Goal: Task Accomplishment & Management: Manage account settings

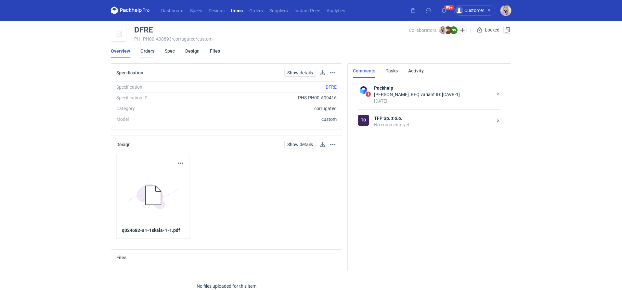
click at [151, 52] on link "Orders" at bounding box center [147, 51] width 14 height 14
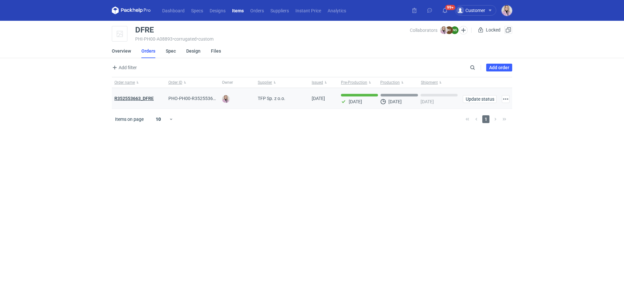
click at [147, 99] on strong "R352553663_DFRE" at bounding box center [133, 98] width 39 height 5
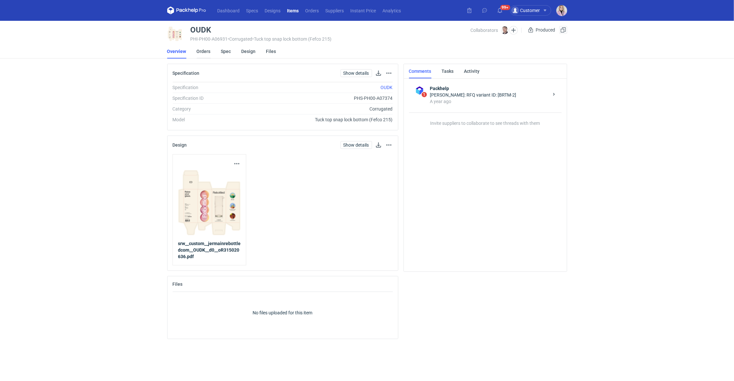
click at [205, 52] on link "Orders" at bounding box center [204, 51] width 14 height 14
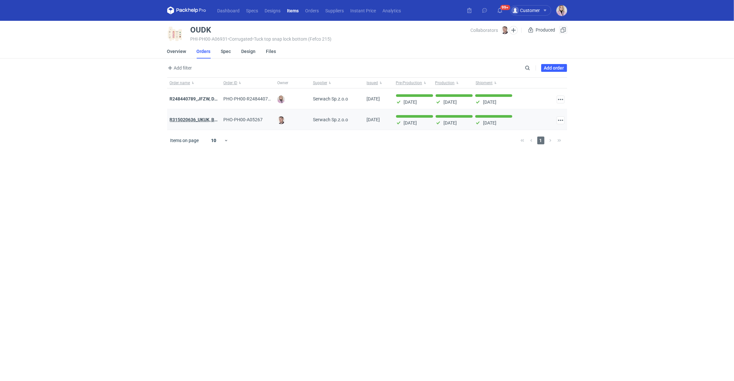
click at [194, 120] on strong "R315020636_UKUK, BBBD, RPIU, OUDK, GVGB, VRKV" at bounding box center [223, 119] width 107 height 5
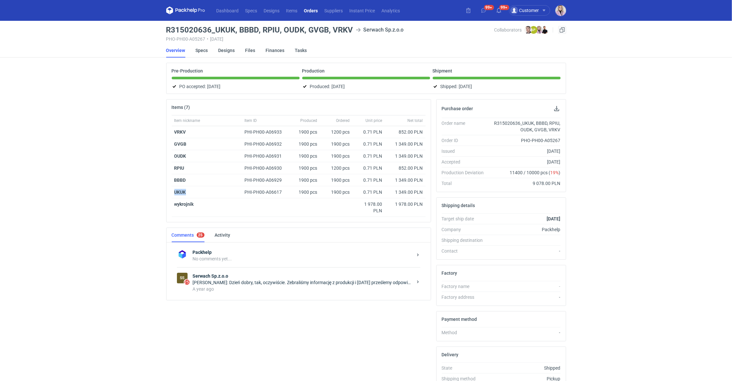
click at [311, 8] on link "Orders" at bounding box center [311, 10] width 20 height 8
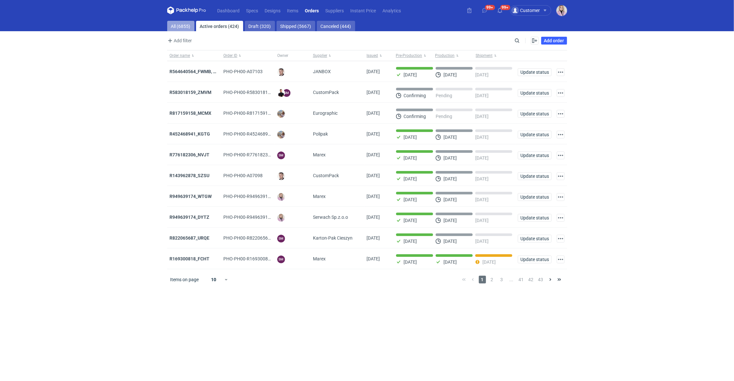
click at [178, 26] on link "All (6855)" at bounding box center [180, 26] width 27 height 10
click at [515, 40] on input "Search" at bounding box center [489, 41] width 64 height 8
click at [518, 40] on input "Search" at bounding box center [489, 41] width 64 height 8
paste input "AJCH"
type input "AJCH"
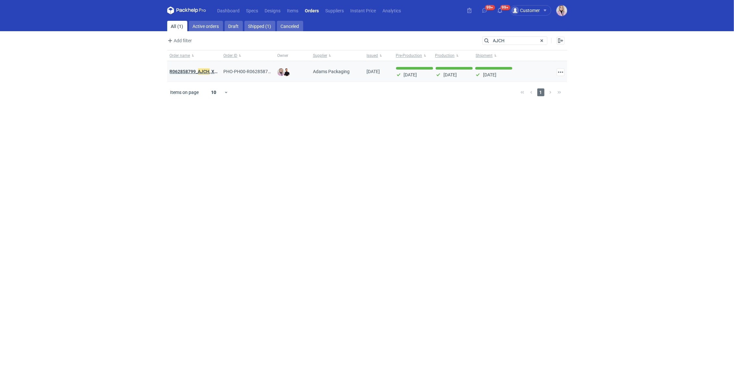
click at [197, 69] on strong "R062858799_ AJCH , XVPI" at bounding box center [196, 71] width 52 height 7
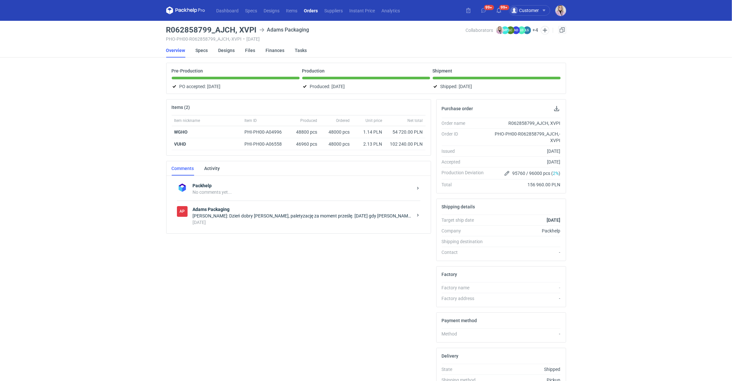
click at [293, 216] on div "Anita Dolczewska: Dzień dobry Panie Tomku, paletyzację za moment prześlę. Wczor…" at bounding box center [303, 215] width 220 height 6
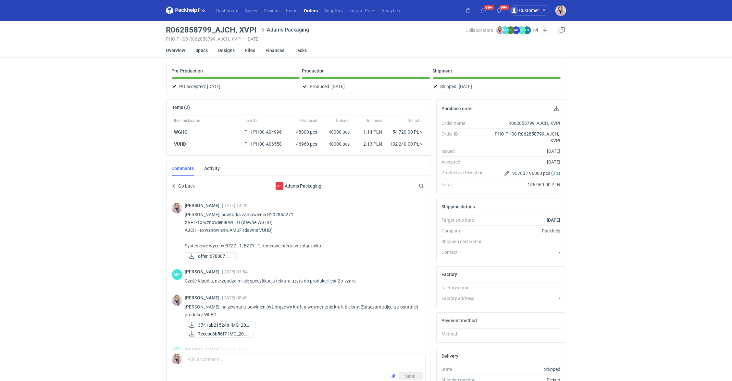
click at [154, 271] on div "Dashboard Specs Designs Items Orders Suppliers Instant Price Analytics 99+ 99+ …" at bounding box center [366, 190] width 732 height 381
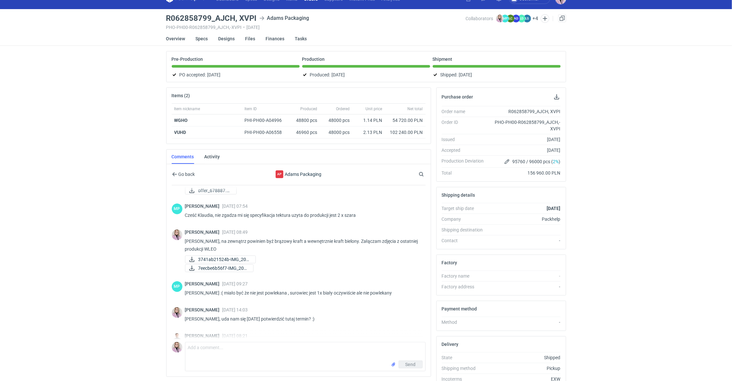
scroll to position [55, 0]
click at [227, 257] on span "3741ab21524b-IMG_202..." at bounding box center [224, 258] width 52 height 7
click at [220, 269] on link "7eecbe6b56f7-IMG_202..." at bounding box center [219, 267] width 69 height 8
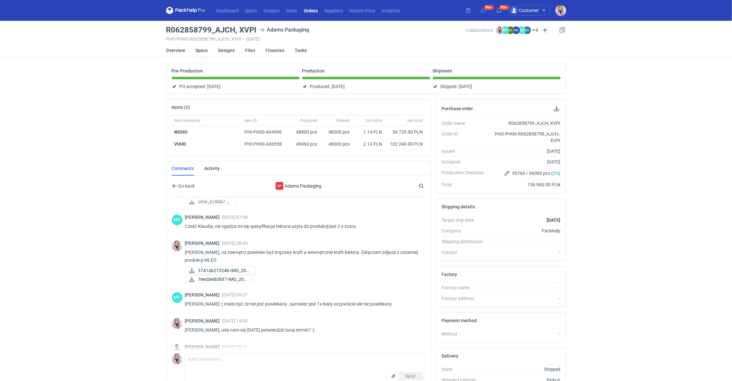
click at [197, 54] on link "Specs" at bounding box center [202, 50] width 12 height 14
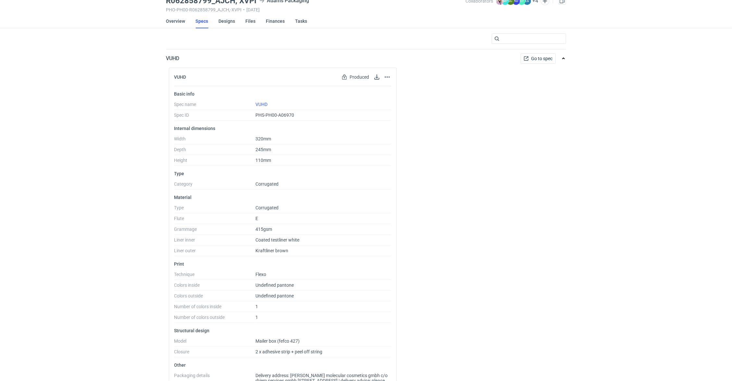
scroll to position [33, 0]
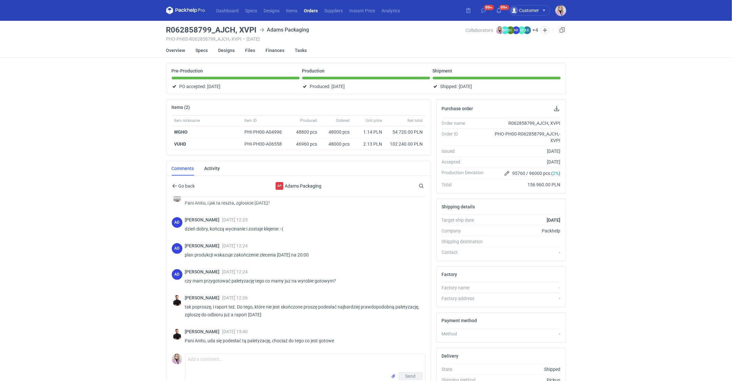
scroll to position [259, 0]
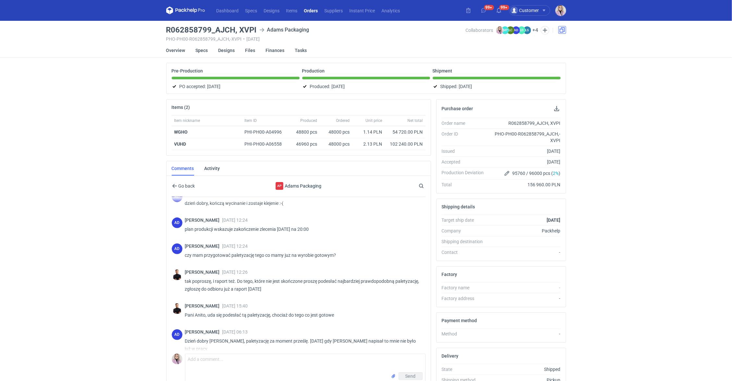
click at [559, 29] on link at bounding box center [563, 30] width 8 height 8
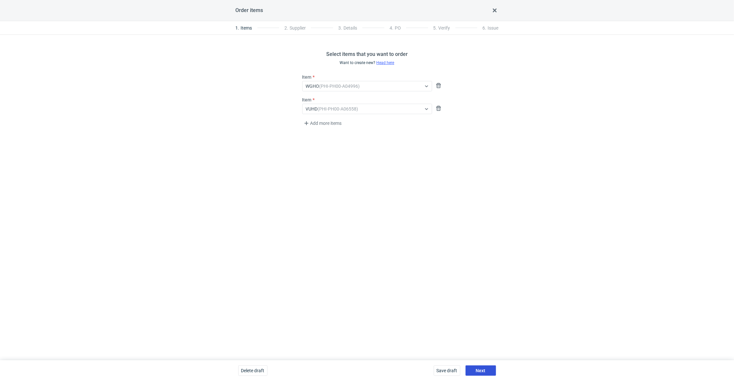
click at [480, 371] on span "Next" at bounding box center [481, 370] width 10 height 5
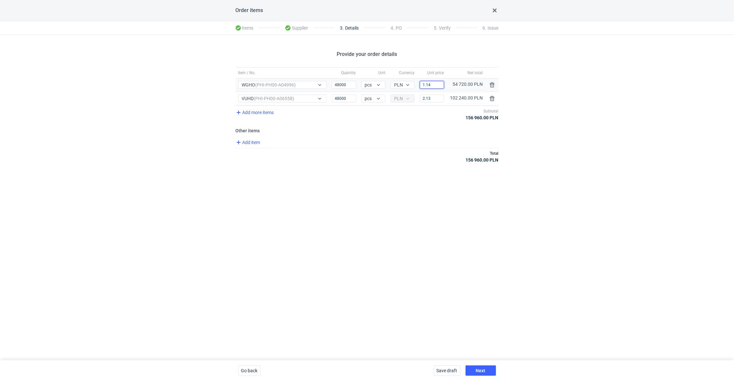
click at [435, 86] on input "1.14" at bounding box center [432, 85] width 24 height 8
type input "1.13"
click at [410, 230] on div "Provide your order details Item / No. Quantity Unit Currency Unit price Net tot…" at bounding box center [367, 197] width 734 height 325
click at [487, 369] on button "Next" at bounding box center [481, 370] width 31 height 10
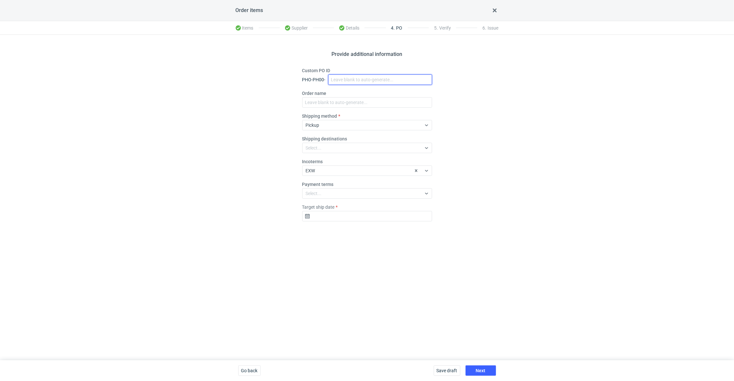
click at [348, 77] on input "Custom PO ID" at bounding box center [380, 79] width 104 height 10
paste input "R638329383_HSHL, DETO"
type input "R638329383_HSHL, DETO"
click at [323, 100] on input "Order name" at bounding box center [367, 102] width 130 height 10
paste input "R638329383_HSHL, DETO"
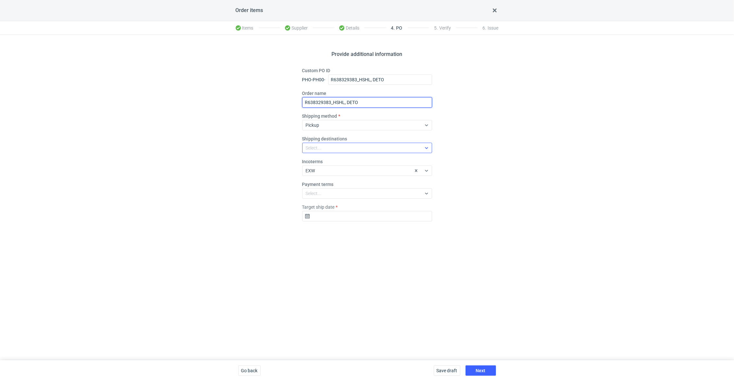
type input "R638329383_HSHL, DETO"
click at [321, 147] on div "Select..." at bounding box center [314, 148] width 16 height 6
click at [242, 179] on div "Provide additional information Custom PO ID PHO-PH00- R638329383_HSHL, DETO Ord…" at bounding box center [367, 197] width 734 height 325
click at [336, 216] on input "Target ship date" at bounding box center [367, 216] width 130 height 10
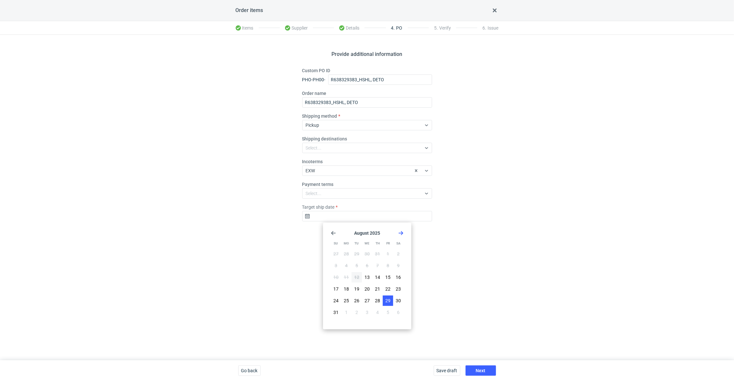
click at [388, 300] on span "29" at bounding box center [388, 300] width 5 height 6
type input "2025-08-29"
click at [482, 366] on button "Next" at bounding box center [481, 370] width 31 height 10
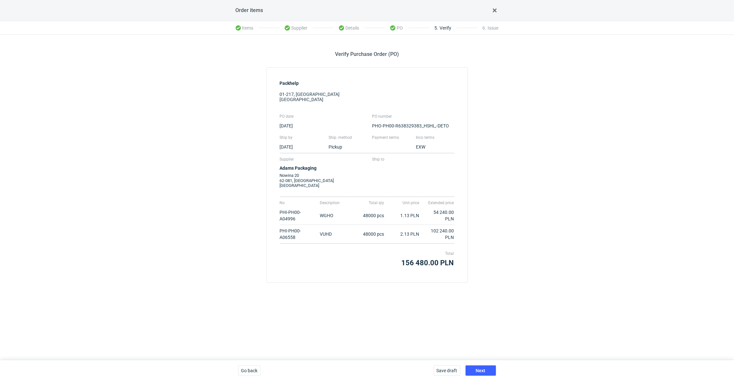
click at [483, 375] on div "Save draft Next" at bounding box center [465, 370] width 68 height 21
click at [488, 371] on button "Next" at bounding box center [481, 370] width 31 height 10
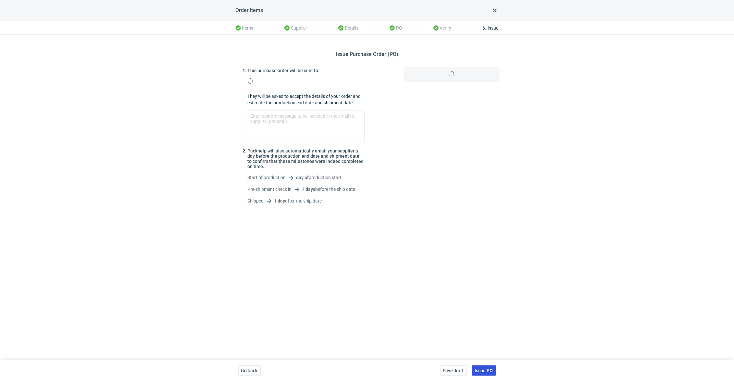
click at [490, 371] on span "Issue PO" at bounding box center [484, 370] width 18 height 5
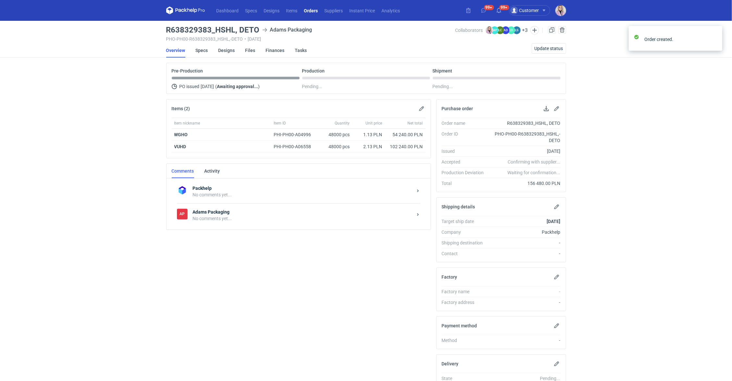
click at [248, 218] on div "No comments yet..." at bounding box center [303, 218] width 220 height 6
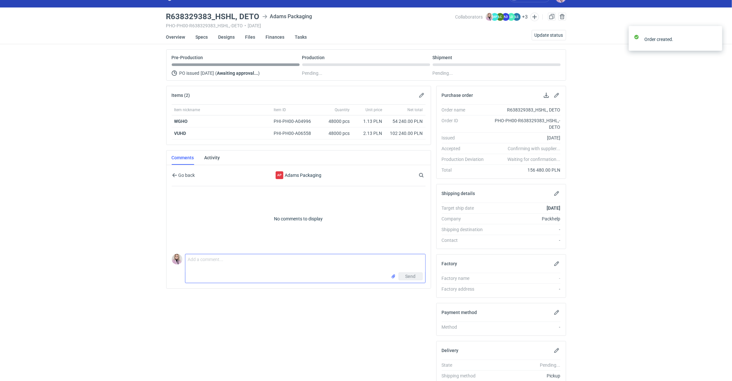
click at [205, 257] on textarea "Comment message" at bounding box center [305, 263] width 240 height 18
paste textarea "R062858799"
click at [251, 267] on textarea "Powtórka zamówienia R062858799 HSHL to powtórka DETO to powtórka" at bounding box center [305, 265] width 240 height 22
click at [217, 264] on textarea "Powtórka zamówienia R062858799 HSHL to powtórka (small box) DETO to powtórka" at bounding box center [305, 265] width 240 height 22
click at [234, 269] on textarea "Powtórka zamówienia R062858799 HSHL to powtórka (small box) DETO to powtórka" at bounding box center [305, 265] width 240 height 22
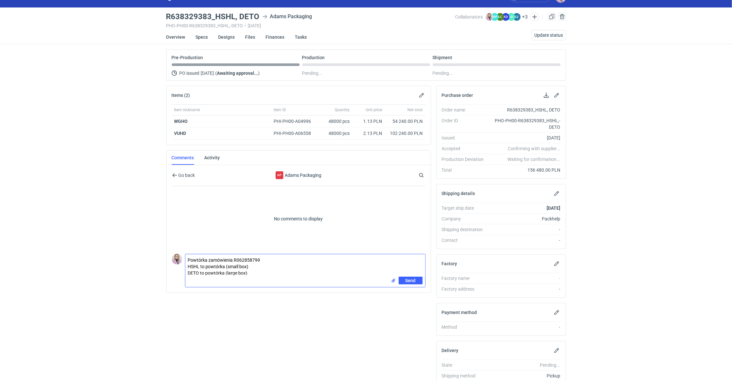
click at [224, 264] on textarea "Powtórka zamówienia R062858799 HSHL to powtórka (small box) DETO to powtórka (l…" at bounding box center [305, 265] width 240 height 22
paste textarea "XVPI"
paste textarea "AJCH"
click at [281, 265] on textarea "Powtórka zamówienia R062858799 HSHL to powtórka XVPI (dawne )(small box) DETO t…" at bounding box center [305, 265] width 240 height 22
click at [253, 272] on textarea "Powtórka zamówienia R062858799 HSHL to powtórka XVPI (dawne ) - small box DETO …" at bounding box center [305, 265] width 240 height 22
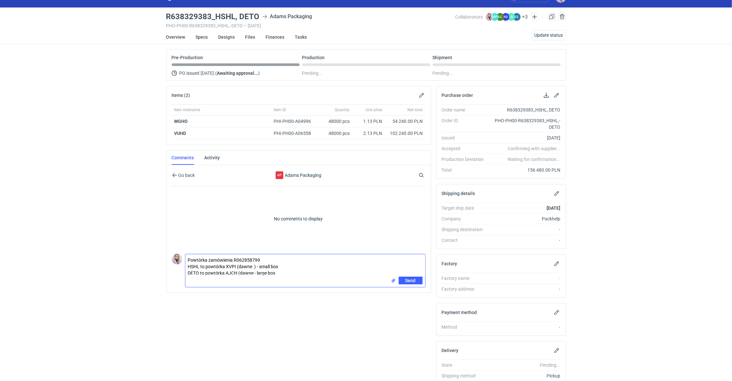
paste textarea "VUHD"
click at [252, 264] on textarea "Powtórka zamówienia R062858799 HSHL to powtórka XVPI (dawne ) - small box DETO …" at bounding box center [305, 265] width 240 height 22
paste textarea "WGHO"
click at [302, 266] on textarea "Powtórka zamówienia R062858799 HSHL to powtórka XVPI (dawne WGHO) - small box D…" at bounding box center [305, 265] width 240 height 22
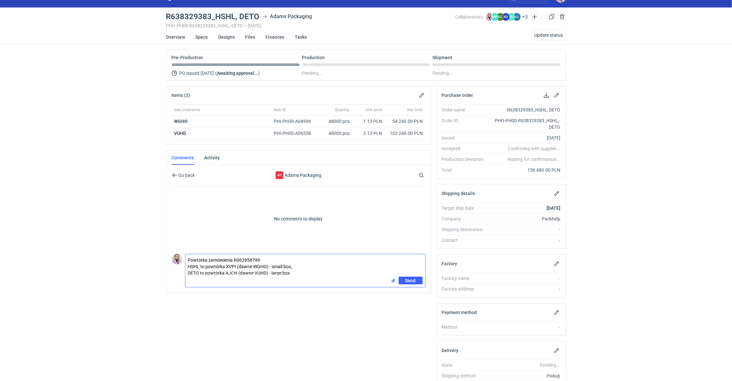
click at [292, 272] on textarea "Powtórka zamówienia R062858799 HSHL to powtórka XVPI (dawne WGHO) - small box, …" at bounding box center [305, 265] width 240 height 22
paste textarea "CAXH-1"
click at [294, 266] on textarea "Powtórka zamówienia R062858799 HSHL to powtórka XVPI (dawne WGHO) - small box, …" at bounding box center [305, 265] width 240 height 22
paste textarea "CAXG-1"
click at [292, 265] on textarea "Powtórka zamówienia R062858799 HSHL to powtórka XVPI (dawne WGHO) - small box, …" at bounding box center [305, 265] width 240 height 22
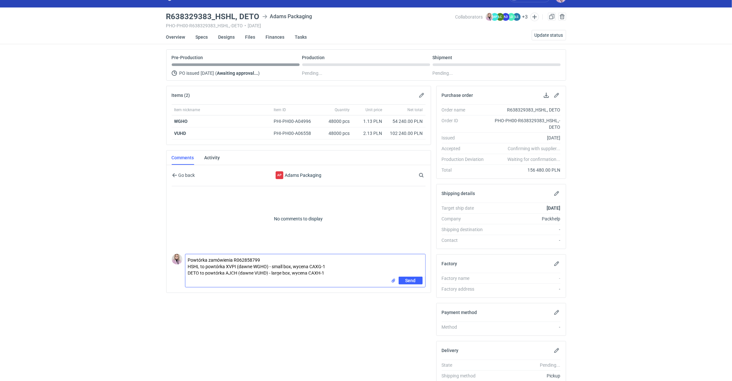
click at [335, 267] on textarea "Powtórka zamówienia R062858799 HSHL to powtórka XVPI (dawne WGHO) - small box, …" at bounding box center [305, 265] width 240 height 22
click at [335, 273] on textarea "Powtórka zamówienia R062858799 HSHL to powtórka XVPI (dawne WGHO) - small box, …" at bounding box center [305, 265] width 240 height 22
type textarea "Powtórka zamówienia R062858799 HSHL to powtórka XVPI (dawne WGHO) - small box, …"
click at [413, 278] on span "Send" at bounding box center [411, 280] width 10 height 5
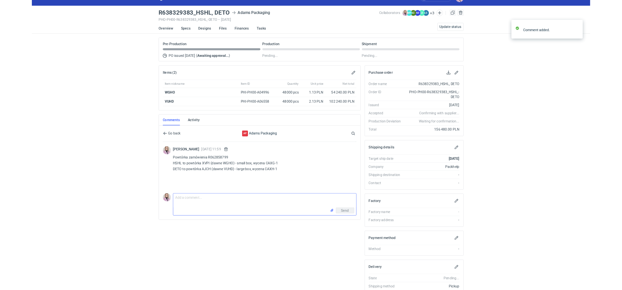
scroll to position [0, 0]
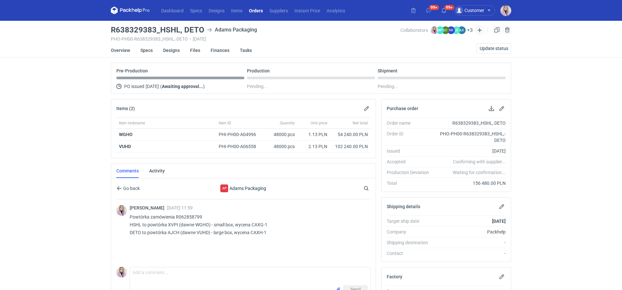
click at [128, 18] on nav "Dashboard Specs Designs Items Orders Suppliers Instant Price Analytics" at bounding box center [229, 10] width 237 height 21
click at [130, 13] on icon at bounding box center [130, 10] width 39 height 8
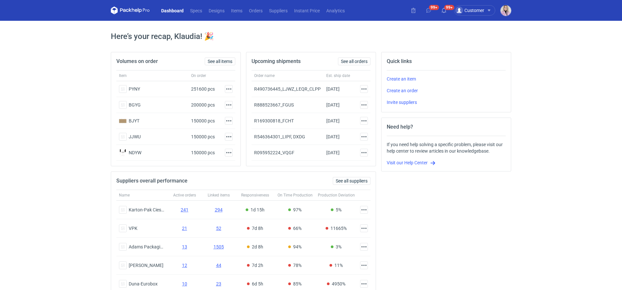
click at [128, 9] on icon at bounding box center [124, 10] width 8 height 4
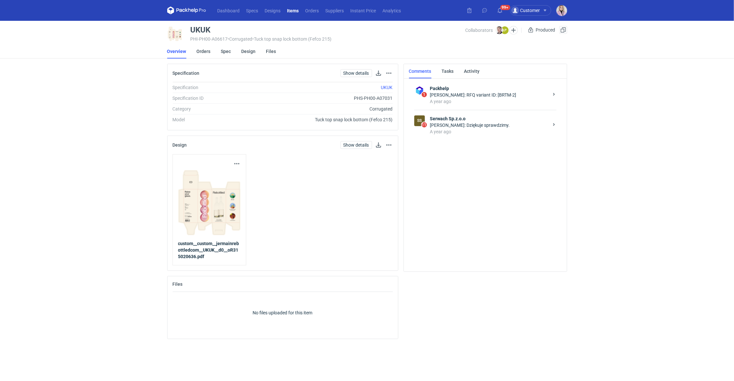
click at [490, 131] on div "A year ago" at bounding box center [489, 131] width 119 height 6
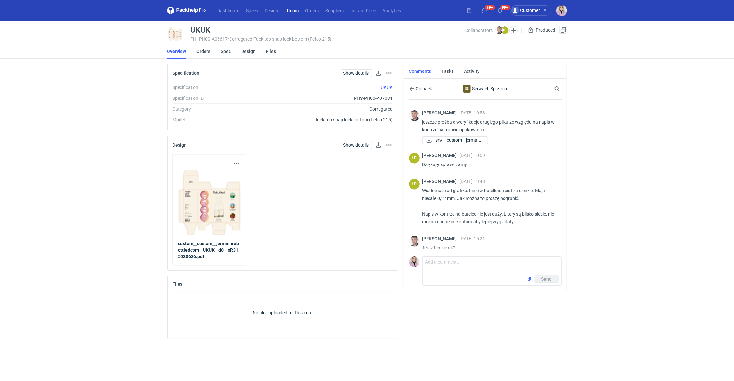
scroll to position [312, 0]
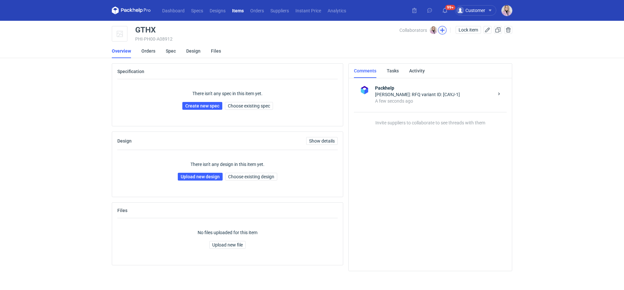
click at [442, 28] on button "button" at bounding box center [442, 30] width 8 height 8
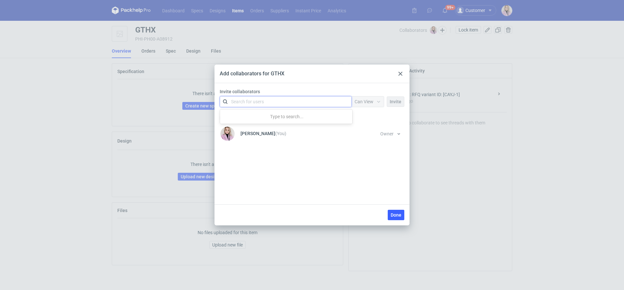
click at [307, 106] on div "Search for users" at bounding box center [285, 101] width 131 height 10
type input "serw"
click at [272, 116] on div "Łukasz Postawa • Serwach Sp.z.o.o" at bounding box center [271, 117] width 72 height 6
click at [371, 104] on span "Can View" at bounding box center [363, 101] width 19 height 5
click at [371, 130] on span "Can Edit" at bounding box center [365, 127] width 17 height 6
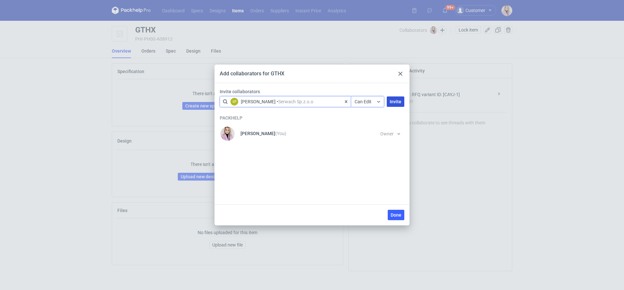
click at [388, 106] on button "Invite" at bounding box center [396, 101] width 18 height 10
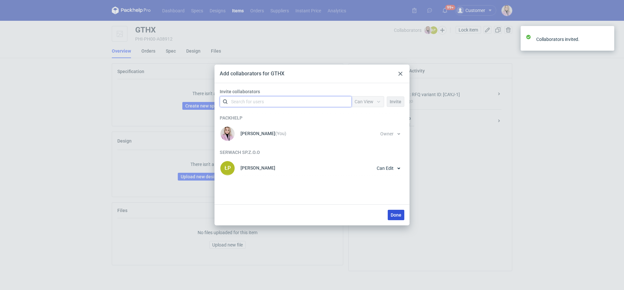
click at [393, 220] on button "Done" at bounding box center [395, 215] width 17 height 10
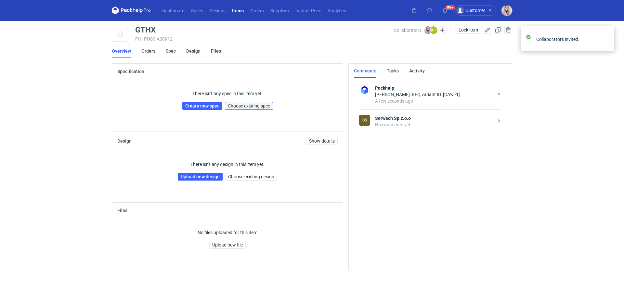
click at [253, 106] on span "Choose existing spec" at bounding box center [249, 106] width 42 height 5
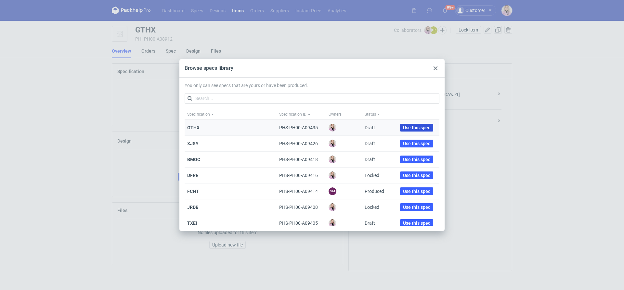
click at [400, 124] on button "Use this spec" at bounding box center [416, 128] width 33 height 8
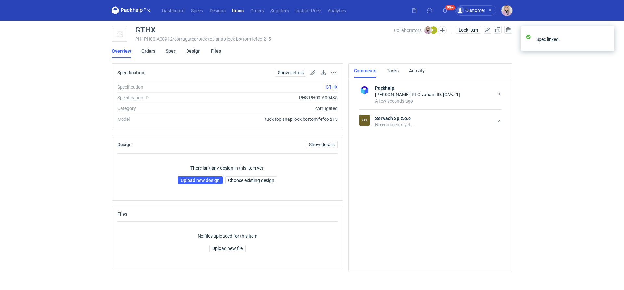
click at [420, 125] on div "No comments yet..." at bounding box center [434, 124] width 119 height 6
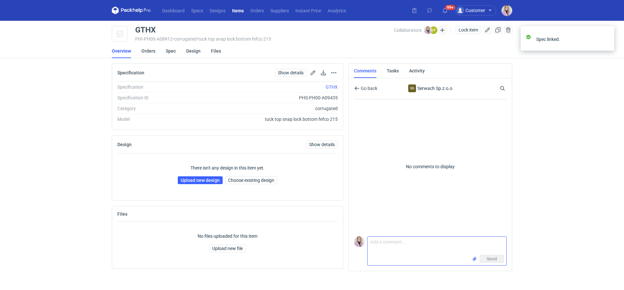
click at [390, 252] on textarea "Comment message" at bounding box center [436, 246] width 139 height 18
paste textarea "CAYJ - 1"
paste textarea "R248440789"
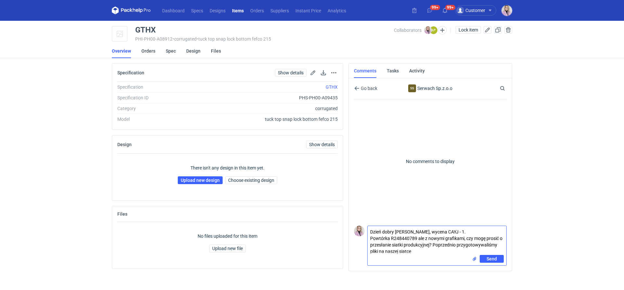
type textarea "Dzień dobry Panie Łukaszu, wycena CAYJ - 1. Powtórka R248440789 ale z nowymi gr…"
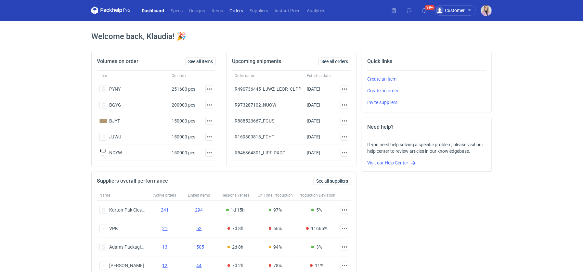
click at [229, 10] on link "Orders" at bounding box center [236, 10] width 20 height 8
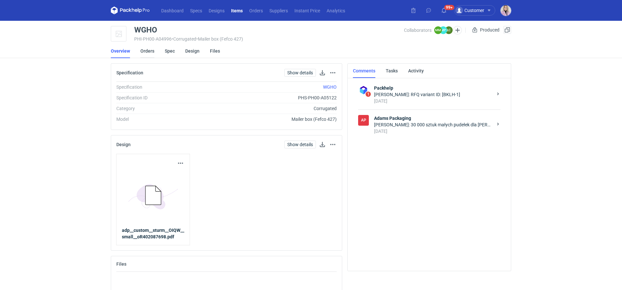
click at [146, 50] on link "Orders" at bounding box center [147, 51] width 14 height 14
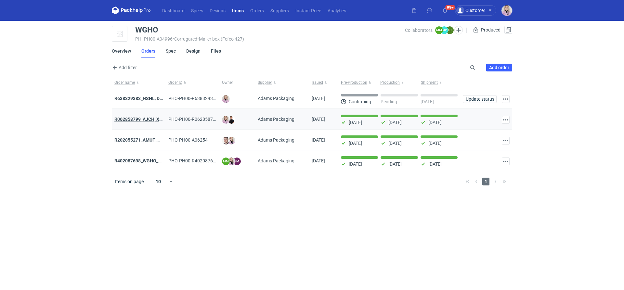
click at [135, 118] on strong "R062858799_AJCH, XVPI" at bounding box center [140, 119] width 52 height 5
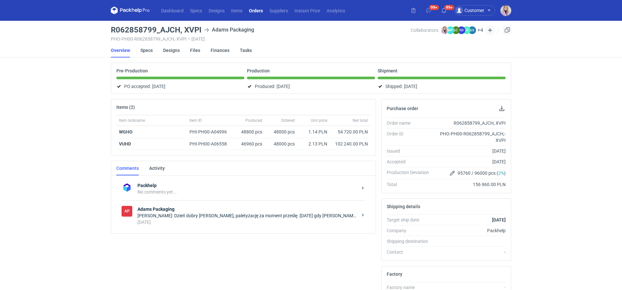
click at [203, 224] on div "AP Adams Packaging Anita Dolczewska: Dzień dobry Panie Tomku, paletyzację za mo…" at bounding box center [243, 215] width 244 height 30
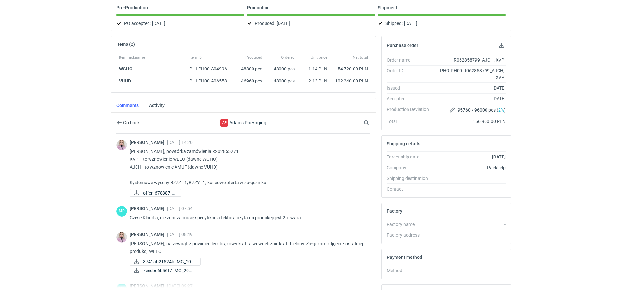
click at [208, 168] on p "Martyna, powtórka zamówienia R202855271 XVPI - to wznowienie WLEO (dawne WGHO) …" at bounding box center [247, 166] width 235 height 39
copy p "VUHD"
click at [211, 159] on p "Martyna, powtórka zamówienia R202855271 XVPI - to wznowienie WLEO (dawne WGHO) …" at bounding box center [247, 166] width 235 height 39
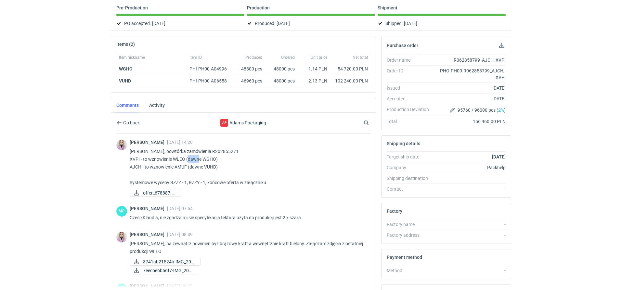
copy p "WGHO"
click at [124, 80] on strong "VUHD" at bounding box center [125, 80] width 12 height 5
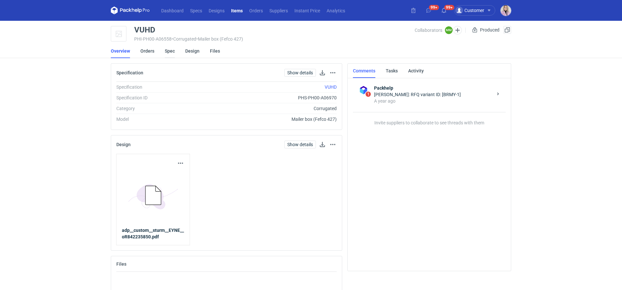
click at [169, 52] on link "Spec" at bounding box center [170, 51] width 10 height 14
click at [165, 50] on link "Spec" at bounding box center [170, 51] width 10 height 14
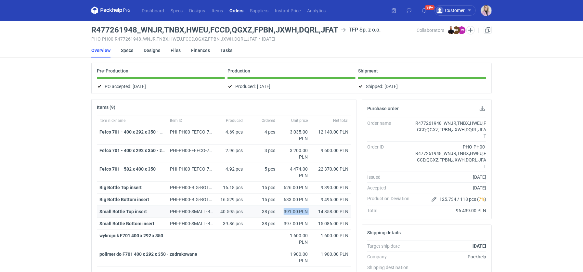
drag, startPoint x: 284, startPoint y: 211, endPoint x: 318, endPoint y: 210, distance: 33.8
click at [318, 211] on div "Small Bottle Top insert PHI-PH00-SMALL-BOTTLE-TOP-INSERT 40.595 pcs 38 pcs 391.…" at bounding box center [224, 212] width 254 height 12
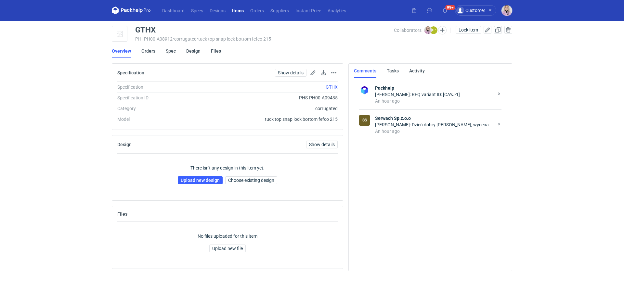
click at [420, 118] on strong "Serwach Sp.z.o.o" at bounding box center [434, 118] width 119 height 6
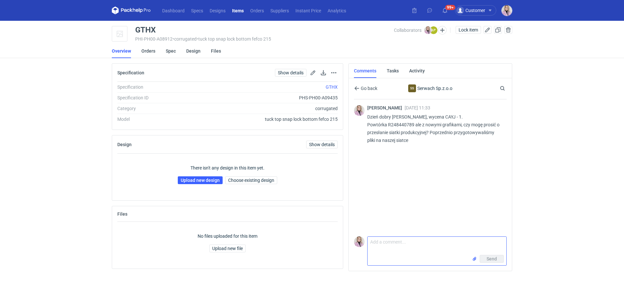
click at [380, 244] on textarea "Comment message" at bounding box center [436, 246] width 139 height 18
type textarea "[PERSON_NAME], koniecznie musimy dodać tutaj certyfikat FSC - poprawię specyfik…"
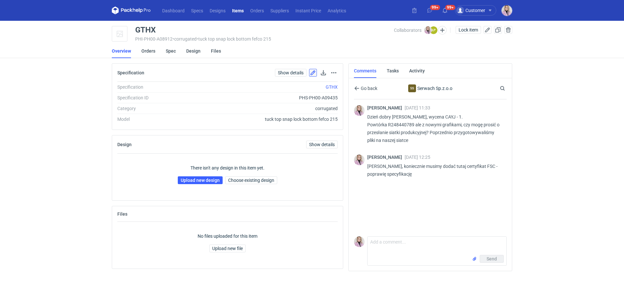
click at [314, 73] on button "button" at bounding box center [313, 73] width 8 height 8
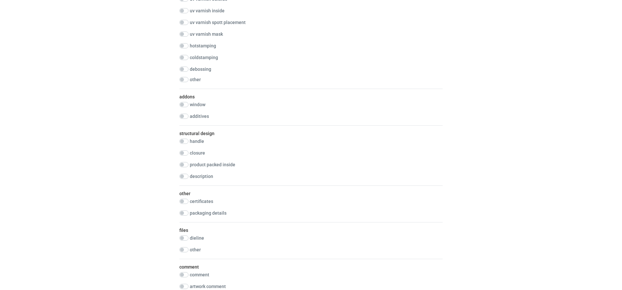
scroll to position [591, 0]
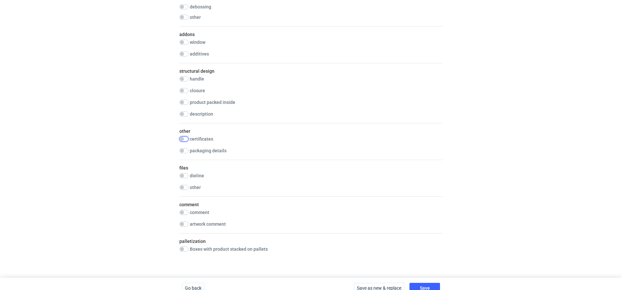
click at [185, 140] on input "checkbox" at bounding box center [183, 138] width 9 height 5
checkbox input "true"
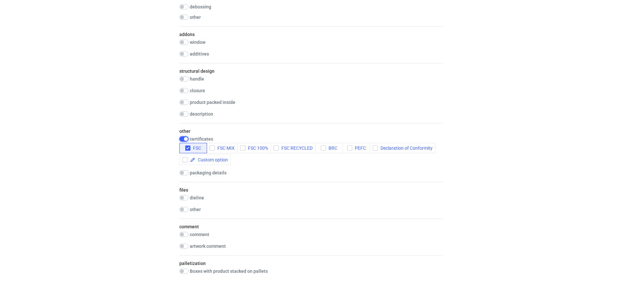
scroll to position [620, 0]
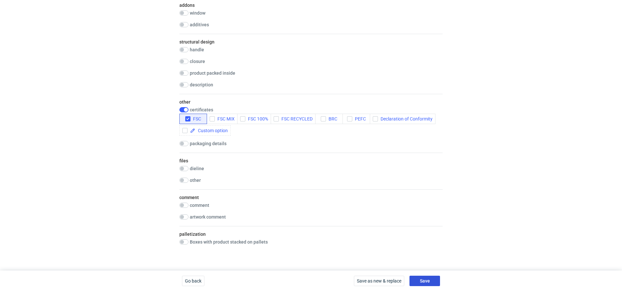
click at [424, 281] on span "Save" at bounding box center [425, 281] width 10 height 5
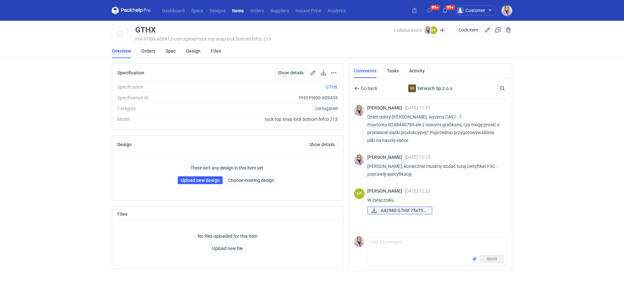
click at [405, 212] on span "A42980 GTHX 75x75x..." at bounding box center [403, 210] width 46 height 7
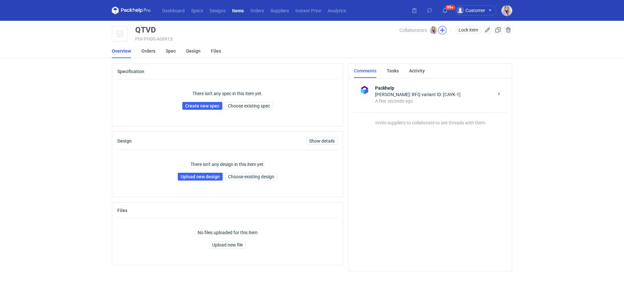
click at [443, 30] on button "button" at bounding box center [442, 30] width 8 height 8
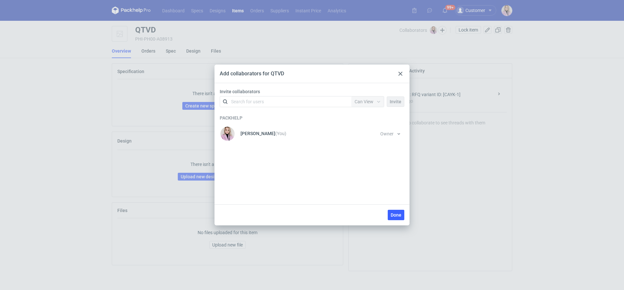
click at [237, 101] on div "Search for users" at bounding box center [247, 101] width 33 height 6
type input "serw"
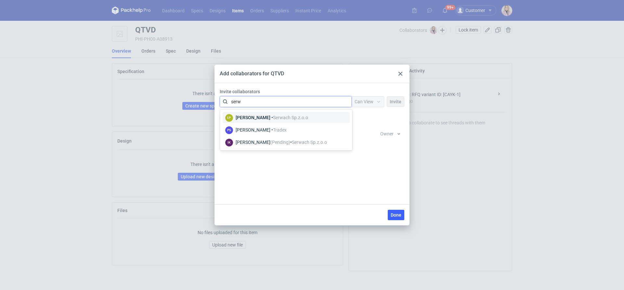
click at [258, 119] on div "[PERSON_NAME] • Serwach Sp.z.o.o" at bounding box center [271, 117] width 72 height 6
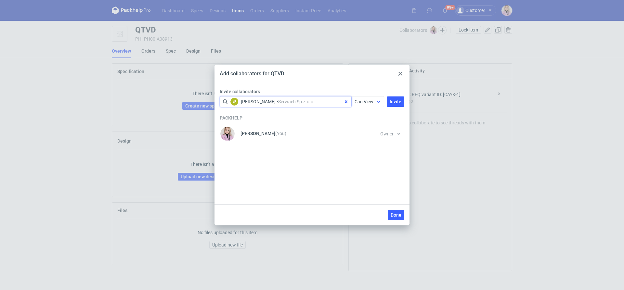
click at [361, 101] on span "Can View" at bounding box center [363, 101] width 19 height 5
click at [362, 132] on div "Can View Can Edit" at bounding box center [369, 122] width 29 height 22
click at [368, 127] on span "Can Edit" at bounding box center [365, 127] width 17 height 6
click at [391, 104] on button "Invite" at bounding box center [396, 101] width 18 height 10
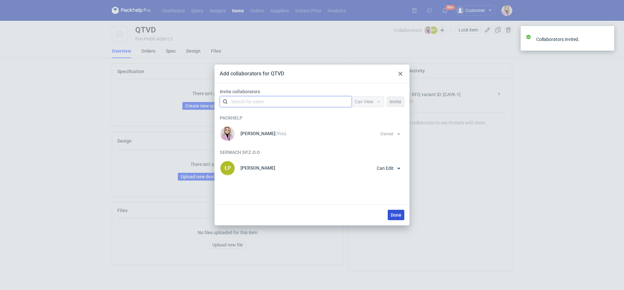
click at [396, 216] on span "Done" at bounding box center [395, 215] width 11 height 5
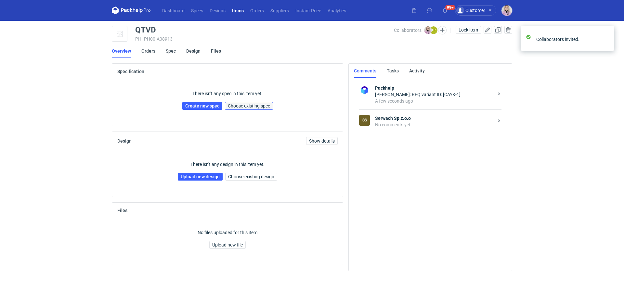
click at [251, 104] on span "Choose existing spec" at bounding box center [249, 106] width 42 height 5
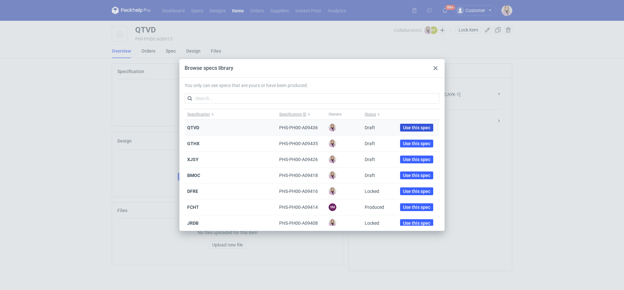
click at [404, 125] on span "Use this spec" at bounding box center [416, 127] width 27 height 5
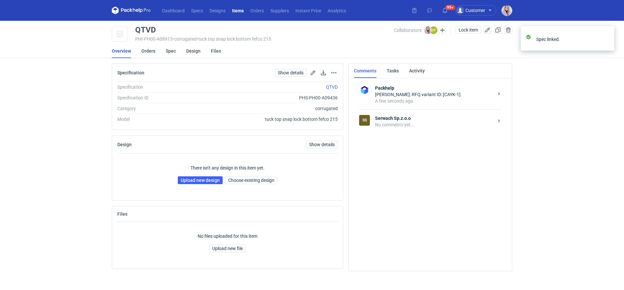
click at [447, 121] on div "No comments yet..." at bounding box center [434, 124] width 119 height 6
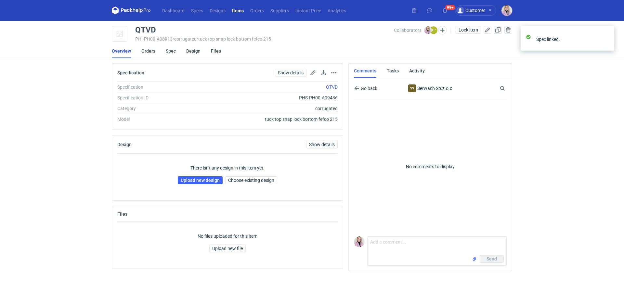
click at [395, 262] on div "Send" at bounding box center [436, 260] width 139 height 10
click at [377, 249] on textarea "Comment message" at bounding box center [436, 246] width 139 height 18
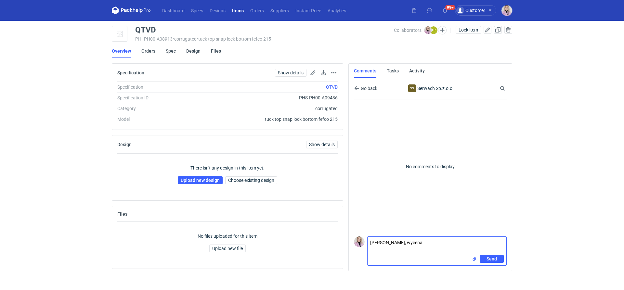
paste textarea "CAYK-1"
paste textarea "R279814891"
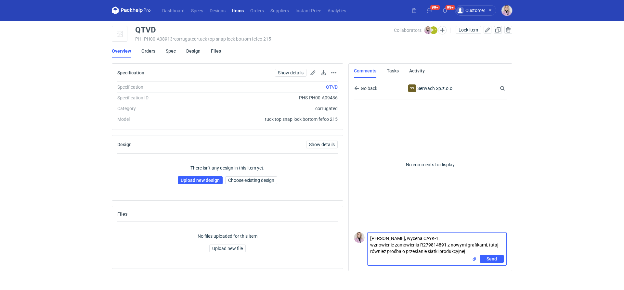
type textarea "[PERSON_NAME], wycena CAYK-1. wznowienie zamówienia R279814891 z nowymi grafika…"
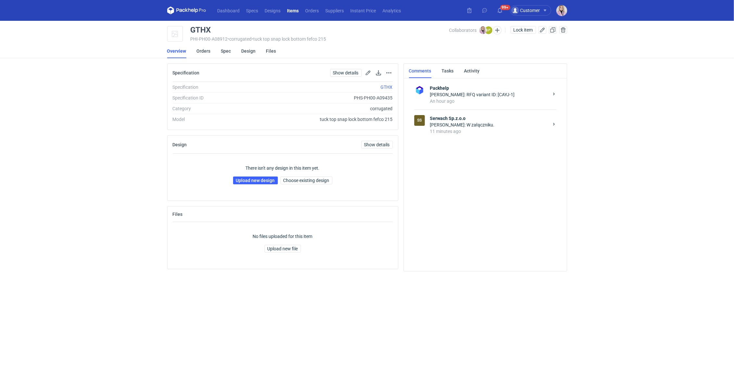
click at [467, 127] on div "[PERSON_NAME]: W załączniku." at bounding box center [489, 124] width 119 height 6
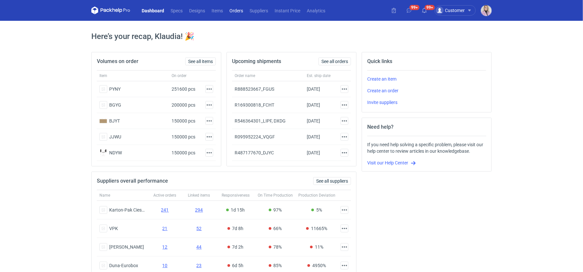
click at [237, 14] on link "Orders" at bounding box center [236, 10] width 20 height 8
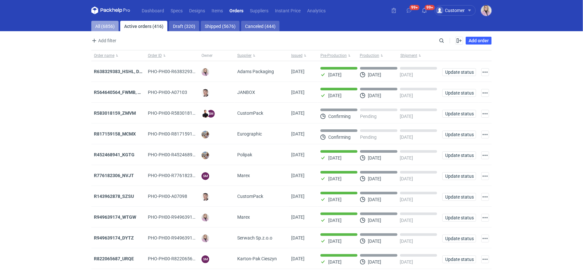
click at [108, 25] on link "All (6856)" at bounding box center [104, 26] width 27 height 10
click at [443, 42] on input "Search" at bounding box center [413, 41] width 64 height 8
click at [442, 41] on input "Search" at bounding box center [413, 41] width 64 height 8
paste input "OQAV"
type input "OQAV"
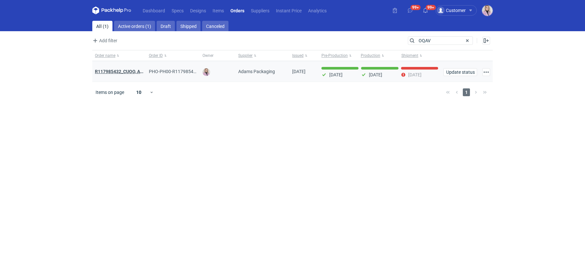
click at [117, 70] on strong "R117985432_CUOO, AZGB, OQAV" at bounding box center [128, 71] width 67 height 7
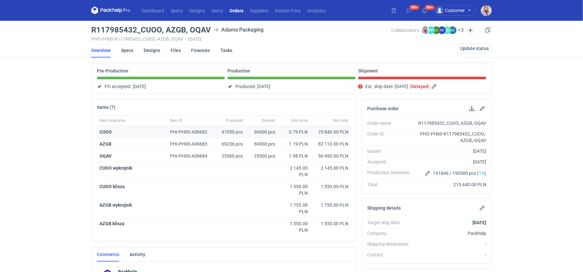
scroll to position [157, 0]
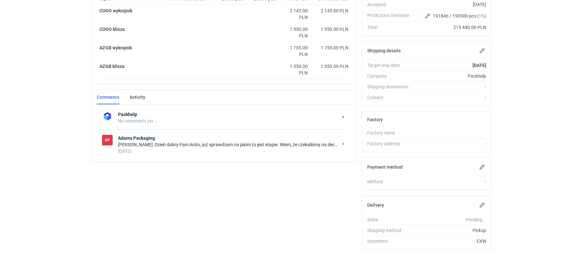
click at [214, 149] on div "[DATE]" at bounding box center [228, 151] width 220 height 6
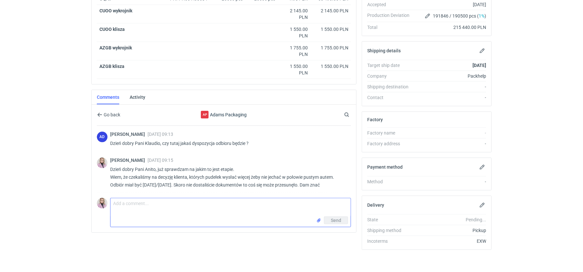
click at [137, 204] on textarea "Comment message" at bounding box center [230, 207] width 240 height 18
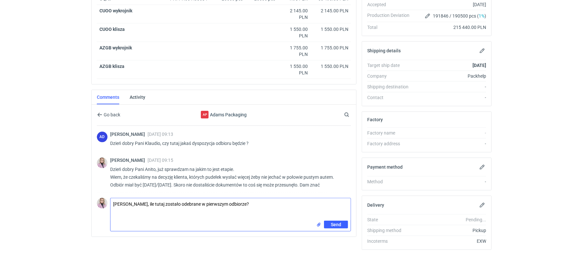
type textarea "[PERSON_NAME], ile tutaj zostało odebrane w pierwszym odbiorze?"
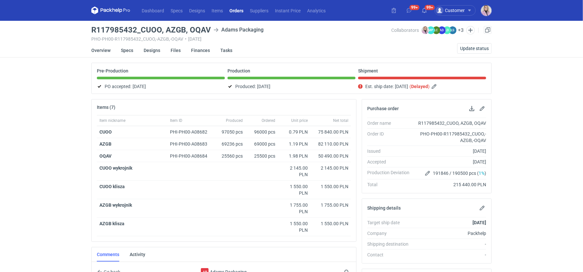
click at [199, 31] on h3 "R117985432_CUOO, AZGB, OQAV" at bounding box center [151, 30] width 120 height 8
copy h3 "OQAV"
click at [241, 9] on link "Orders" at bounding box center [236, 10] width 20 height 8
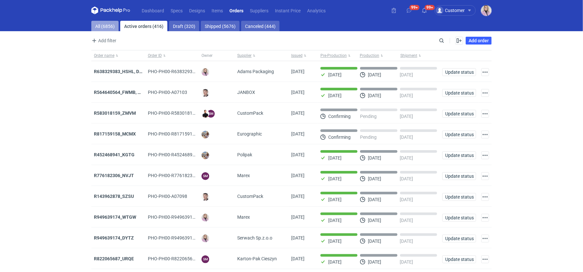
click at [97, 22] on link "All (6856)" at bounding box center [104, 26] width 27 height 10
click at [441, 38] on input "Search" at bounding box center [413, 41] width 64 height 8
paste input "CKXW"
type input "CKXW"
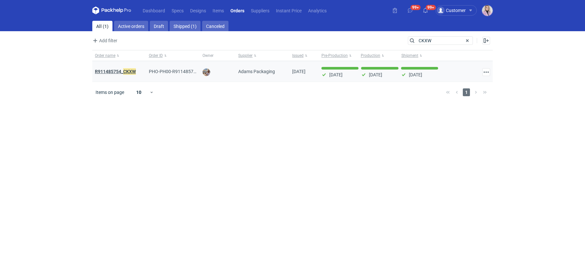
click at [121, 71] on strong "R911485754_ CKXW" at bounding box center [115, 71] width 41 height 7
drag, startPoint x: 459, startPoint y: 40, endPoint x: 345, endPoint y: 33, distance: 114.2
click at [346, 33] on main "All (1) Active orders Draft Shipped (1) Canceled Add filter Owner first name Ow…" at bounding box center [292, 146] width 405 height 251
paste input "UHPD"
type input "UHPD"
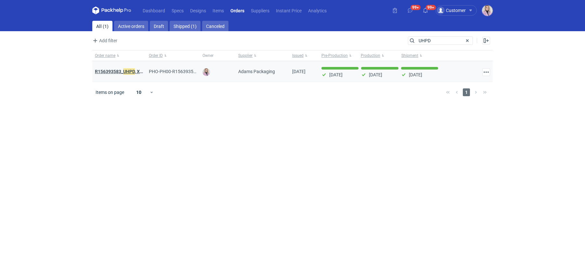
click at [122, 70] on strong "R156393583_ UHPD , XKGL, VZSB" at bounding box center [128, 71] width 67 height 7
drag, startPoint x: 441, startPoint y: 38, endPoint x: 334, endPoint y: 31, distance: 107.8
click at [334, 31] on main "All (1) Active orders Draft Shipped (1) Canceled Add filter Owner first name Ow…" at bounding box center [292, 146] width 405 height 251
paste input "EAAB"
type input "EAAB"
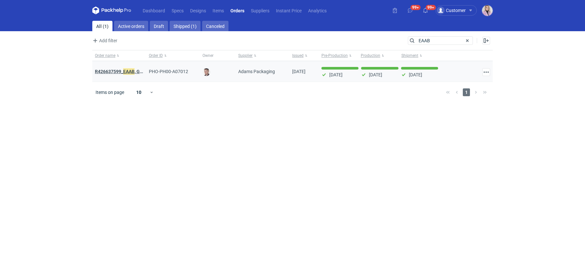
click at [110, 71] on strong "R426637599_ EAAB , GRFG, ZJOS" at bounding box center [128, 71] width 67 height 7
